Goal: Contribute content

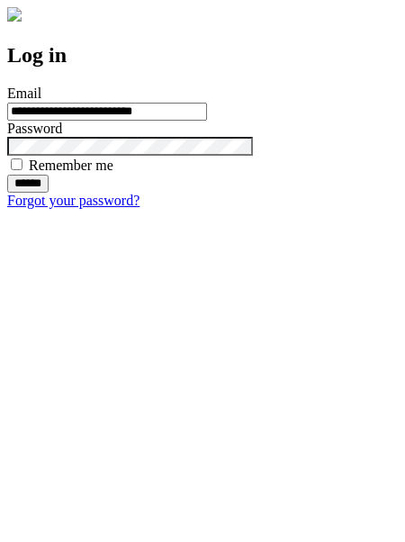
type input "**********"
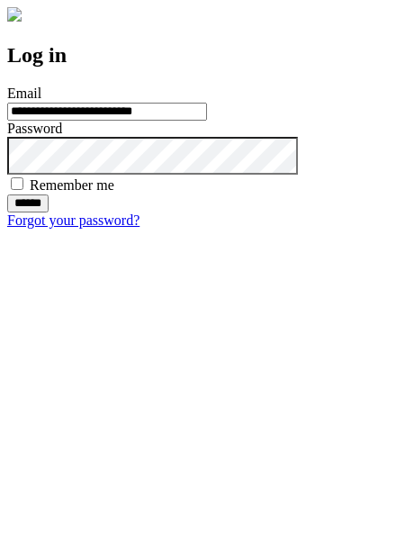
click at [49, 212] on input "******" at bounding box center [27, 203] width 41 height 18
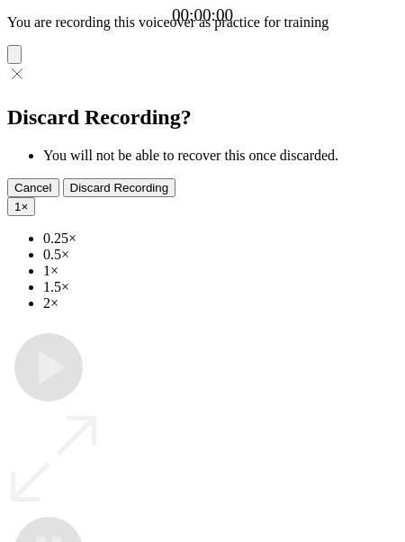
type input "**********"
